Goal: Task Accomplishment & Management: Use online tool/utility

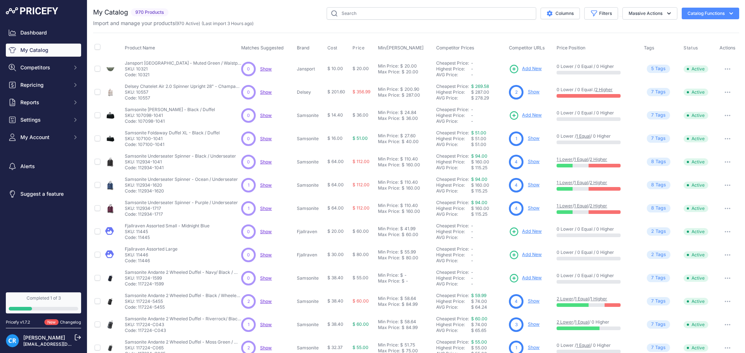
click at [36, 72] on button "Competitors" at bounding box center [43, 67] width 75 height 13
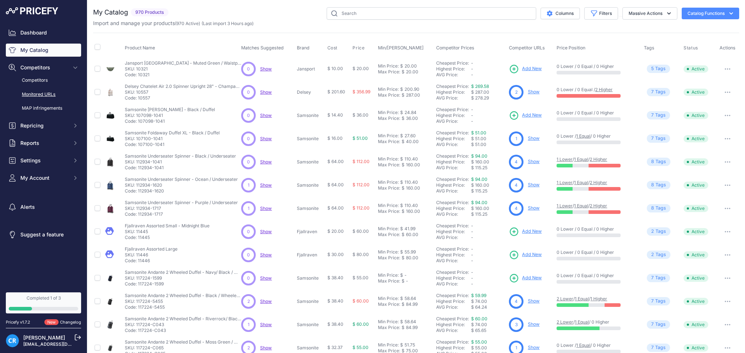
click at [40, 94] on link "Monitored URLs" at bounding box center [43, 94] width 75 height 13
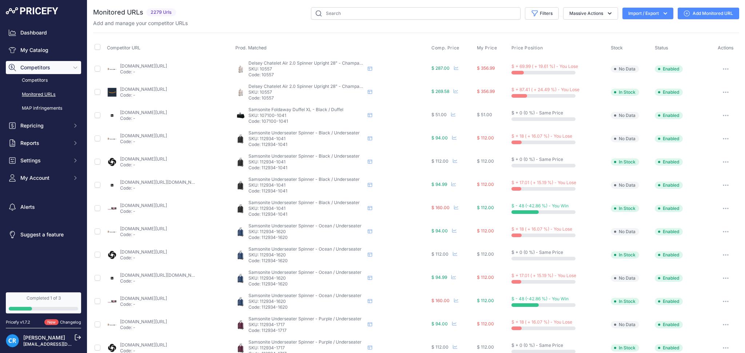
click at [650, 11] on button "Import / Export" at bounding box center [647, 14] width 51 height 12
click at [633, 40] on div "Export" at bounding box center [647, 41] width 58 height 13
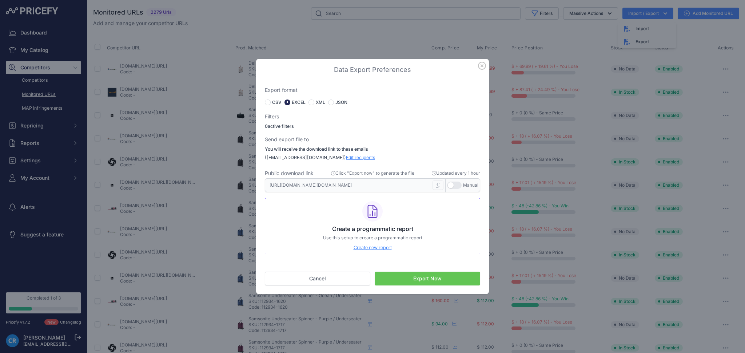
click at [410, 279] on button "Export Now" at bounding box center [426, 279] width 105 height 14
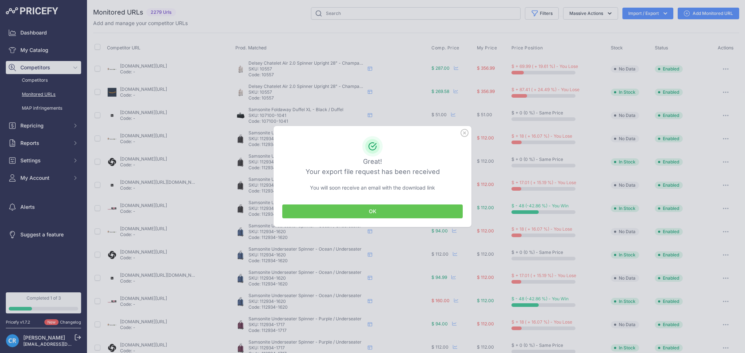
click at [409, 214] on button "OK" at bounding box center [372, 212] width 180 height 14
